Goal: Information Seeking & Learning: Understand process/instructions

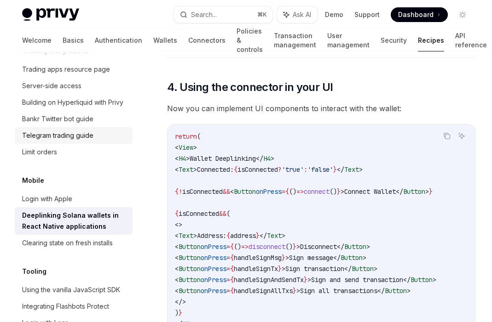
scroll to position [930, 0]
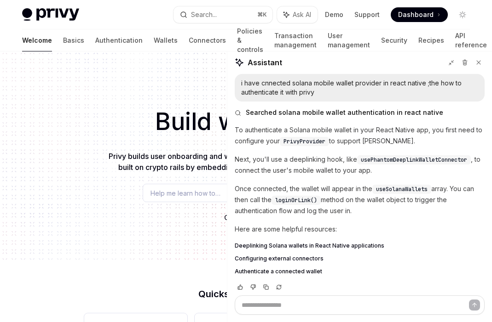
click at [247, 273] on span "Authenticate a connected wallet" at bounding box center [278, 271] width 87 height 7
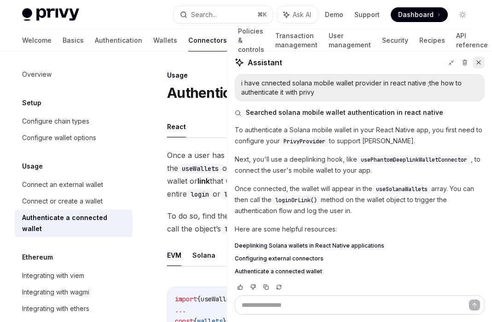
click at [481, 62] on icon at bounding box center [478, 62] width 6 height 6
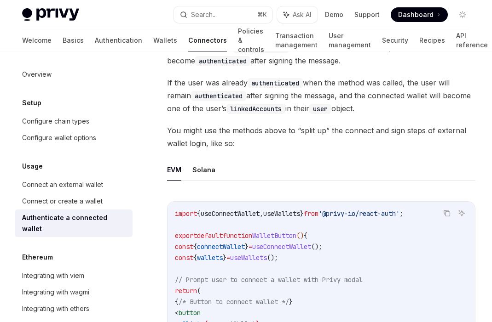
scroll to position [377, 0]
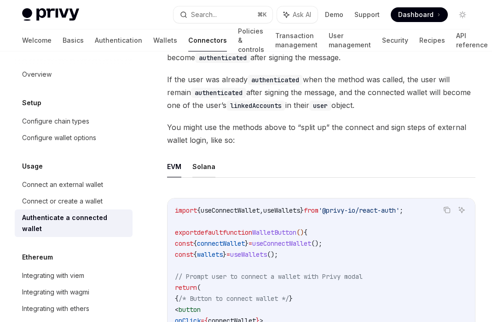
click at [200, 166] on button "Solana" at bounding box center [203, 167] width 23 height 22
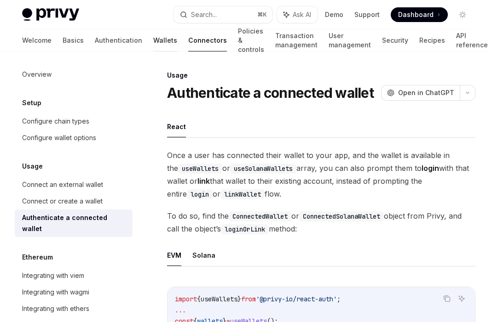
click at [153, 41] on link "Wallets" at bounding box center [165, 40] width 24 height 22
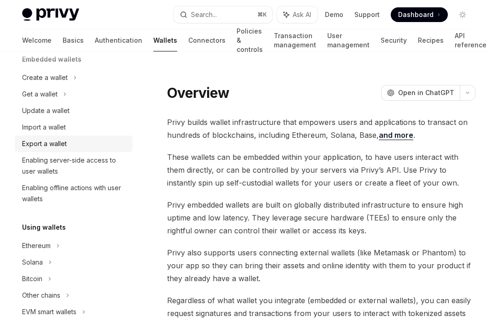
scroll to position [65, 0]
click at [63, 99] on icon at bounding box center [65, 93] width 4 height 11
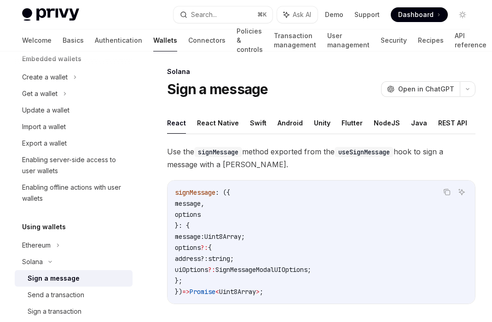
scroll to position [4, 0]
click at [218, 122] on button "React Native" at bounding box center [218, 123] width 42 height 22
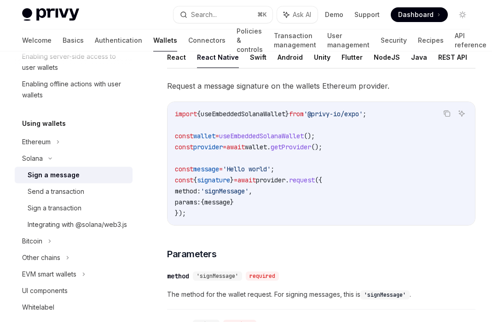
scroll to position [171, 0]
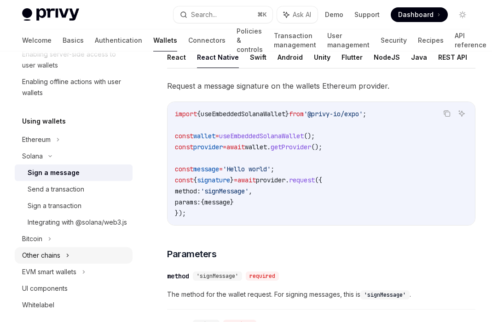
click at [62, 262] on div "Other chains" at bounding box center [74, 255] width 118 height 17
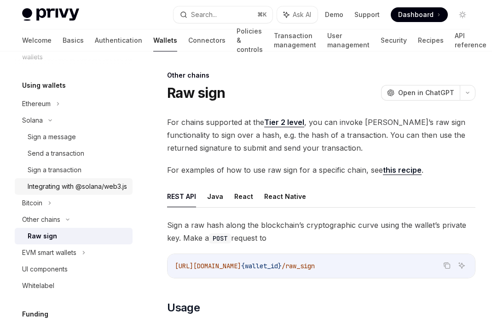
scroll to position [207, 0]
click at [51, 190] on div "Integrating with @solana/web3.js" at bounding box center [77, 187] width 99 height 11
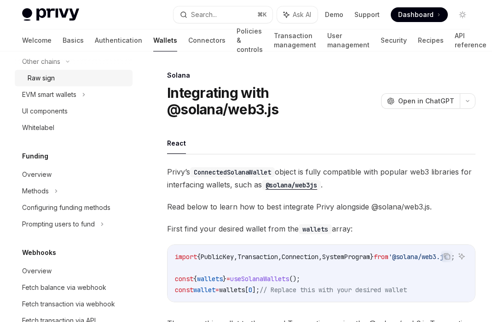
scroll to position [472, 0]
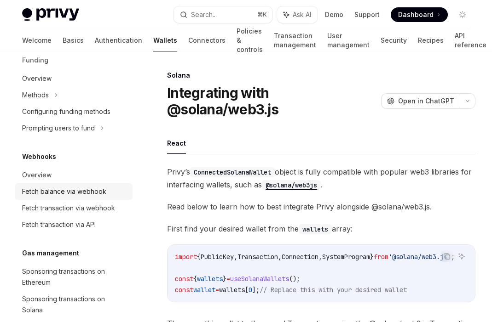
click at [79, 197] on link "Fetch balance via webhook" at bounding box center [74, 192] width 118 height 17
type textarea "*"
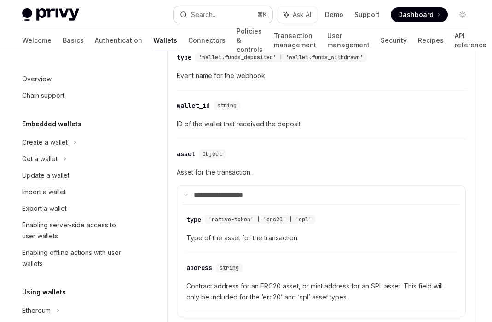
click at [224, 16] on button "Search... ⌘ K" at bounding box center [222, 14] width 99 height 17
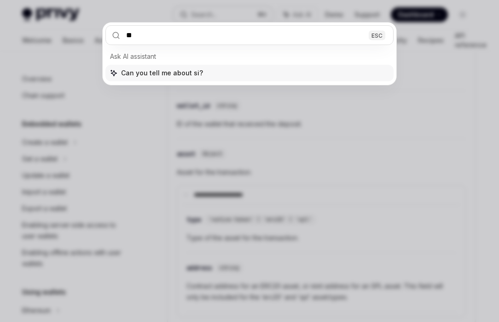
type input "***"
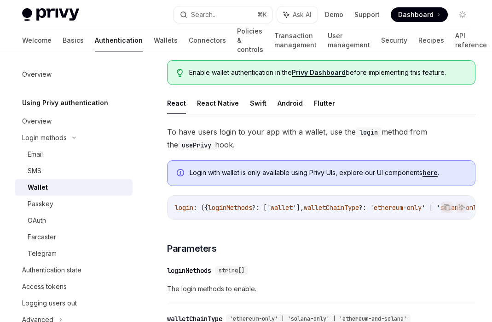
scroll to position [117, 0]
click at [225, 95] on button "React Native" at bounding box center [218, 103] width 42 height 22
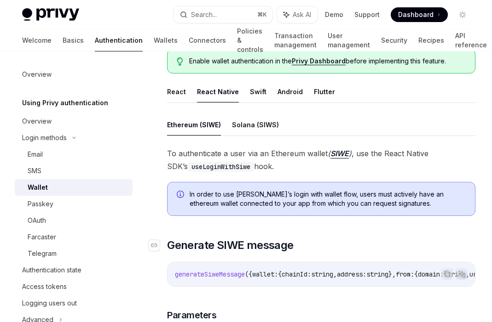
scroll to position [128, 0]
click at [242, 115] on button "Solana (SIWS)" at bounding box center [255, 125] width 47 height 22
type textarea "*"
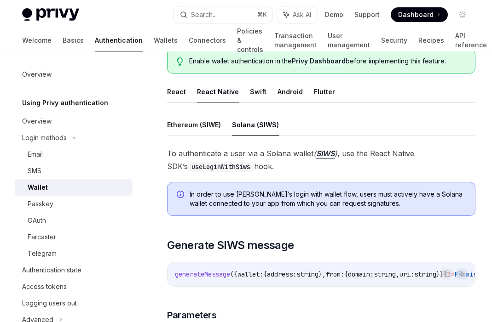
drag, startPoint x: 268, startPoint y: 273, endPoint x: 305, endPoint y: 273, distance: 36.8
click at [305, 273] on div "generateMessage ({ wallet: { address: string }, from: { domain: string , uri: s…" at bounding box center [320, 275] width 307 height 24
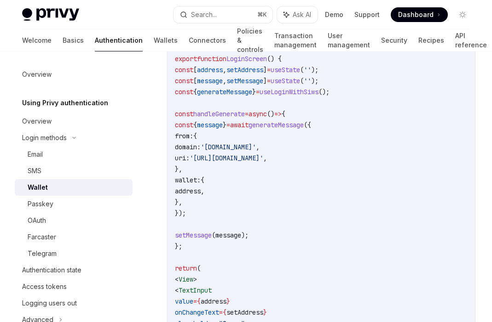
scroll to position [860, 0]
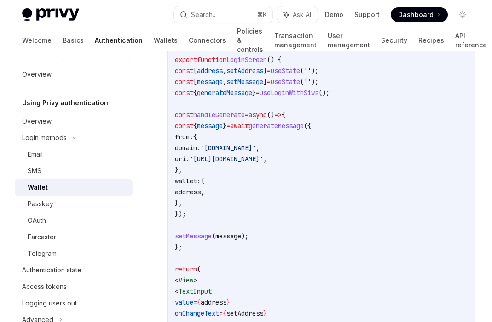
click at [252, 89] on span "generateMessage" at bounding box center [224, 93] width 55 height 8
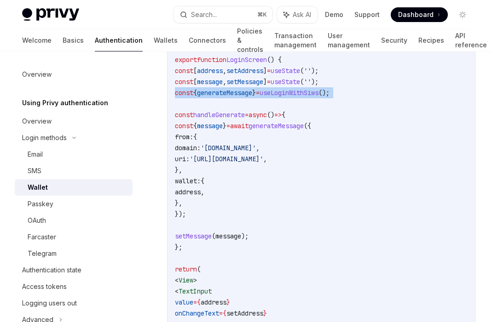
click at [252, 89] on span "generateMessage" at bounding box center [224, 93] width 55 height 8
copy code "const { generateMessage } = useLoginWithSiws ();"
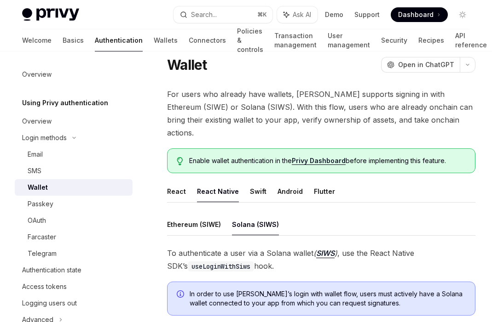
scroll to position [27, 0]
